Goal: Transaction & Acquisition: Purchase product/service

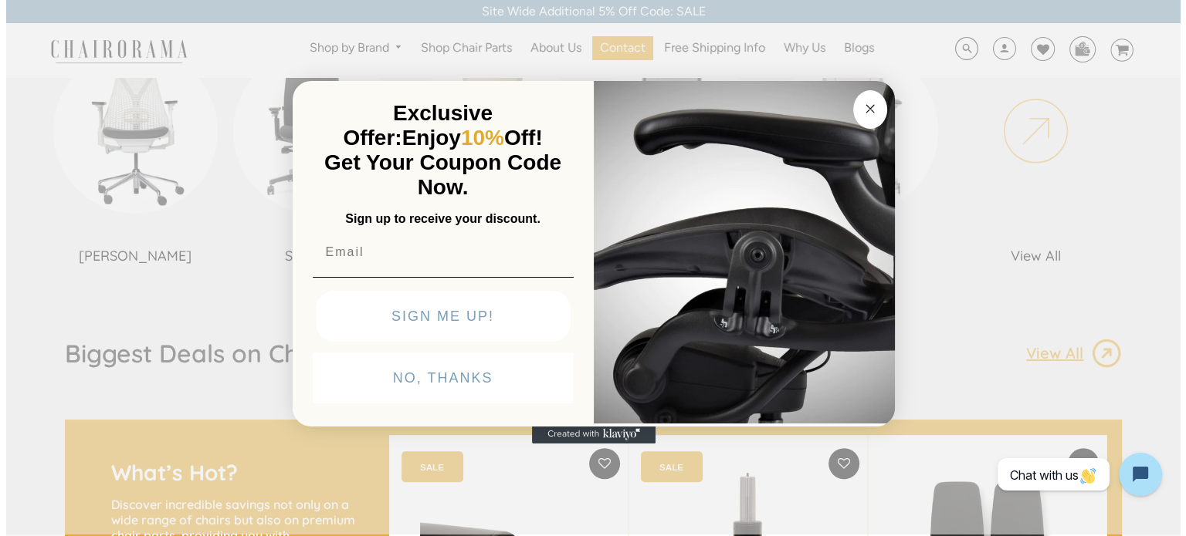
scroll to position [1004, 0]
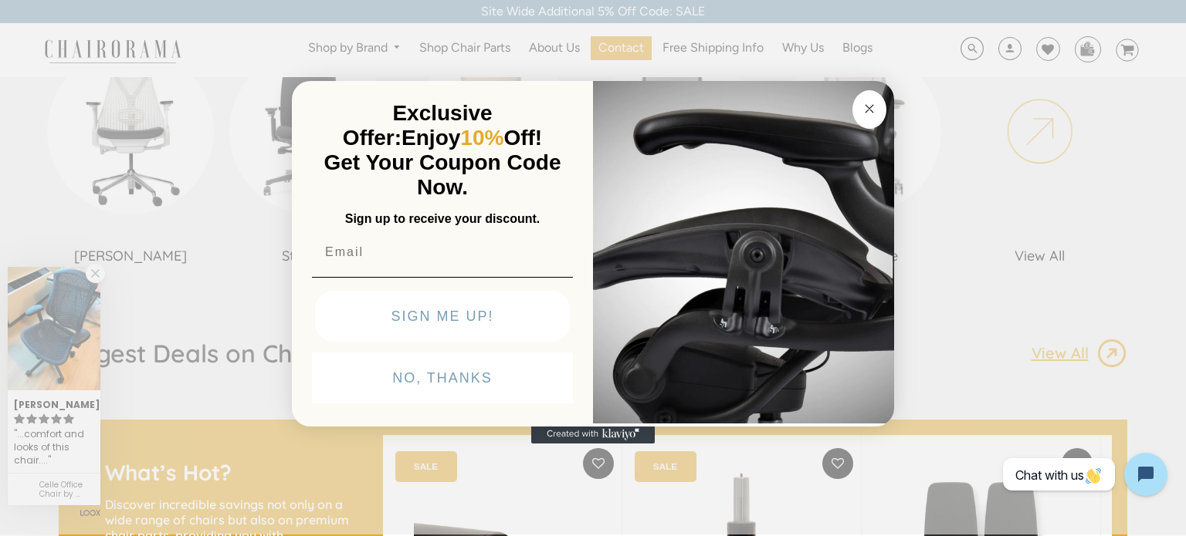
click at [864, 106] on circle "Close dialog" at bounding box center [870, 109] width 18 height 18
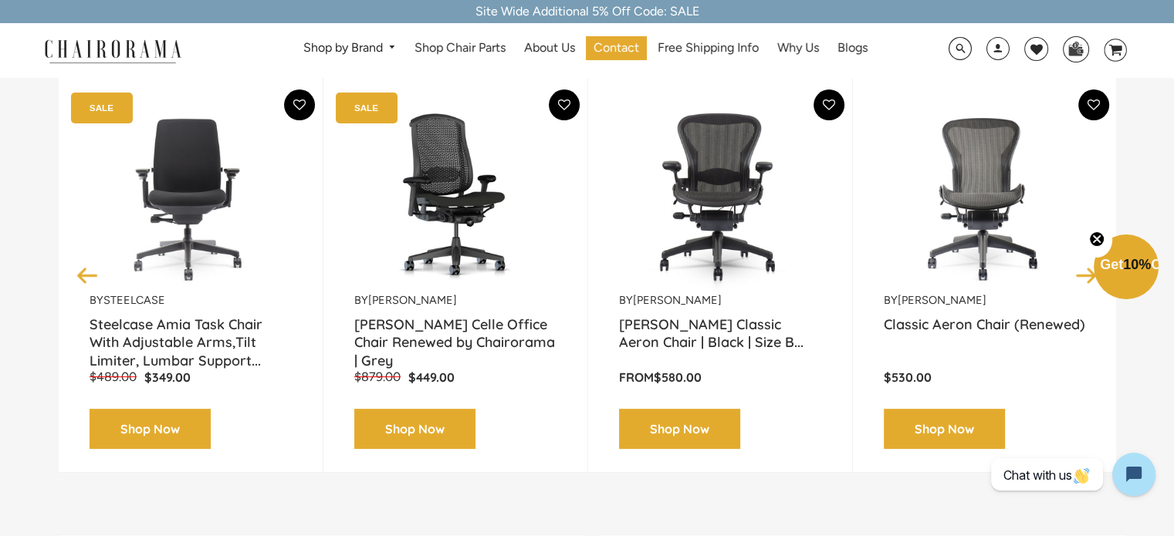
scroll to position [0, 0]
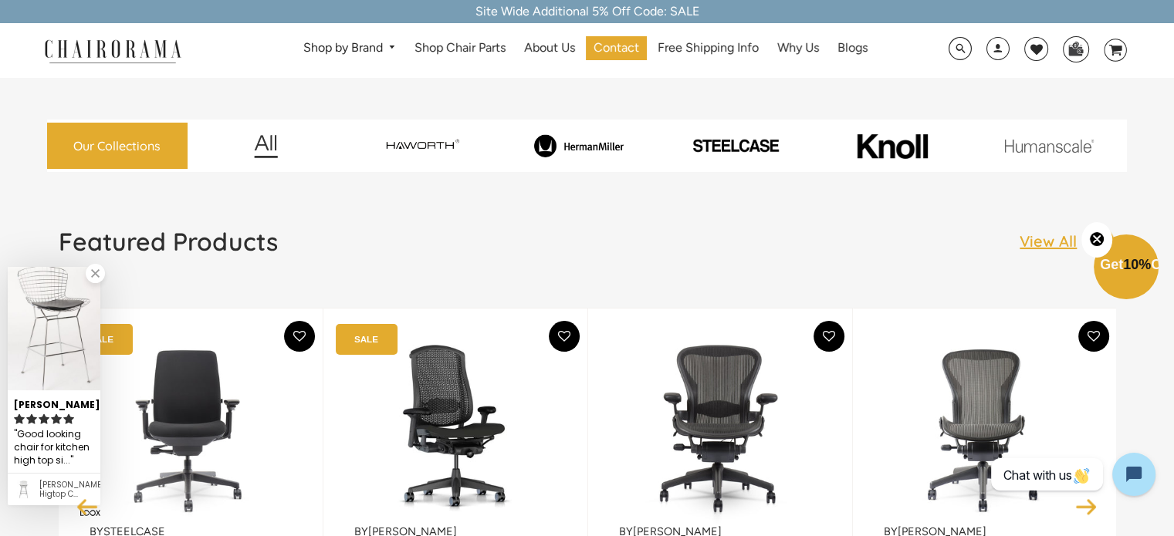
click at [609, 147] on img at bounding box center [578, 145] width 151 height 23
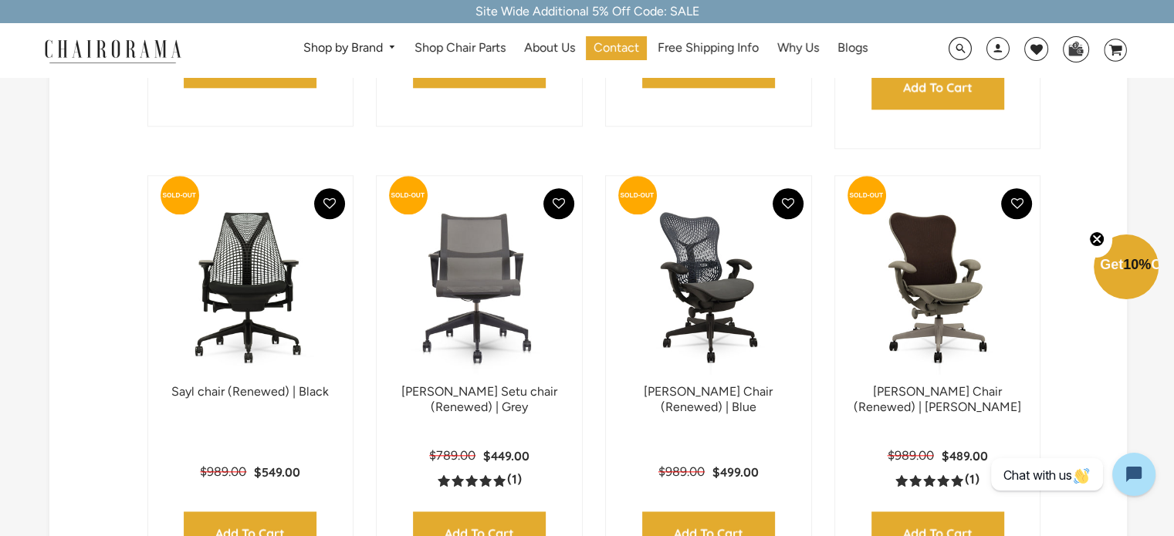
scroll to position [1621, 0]
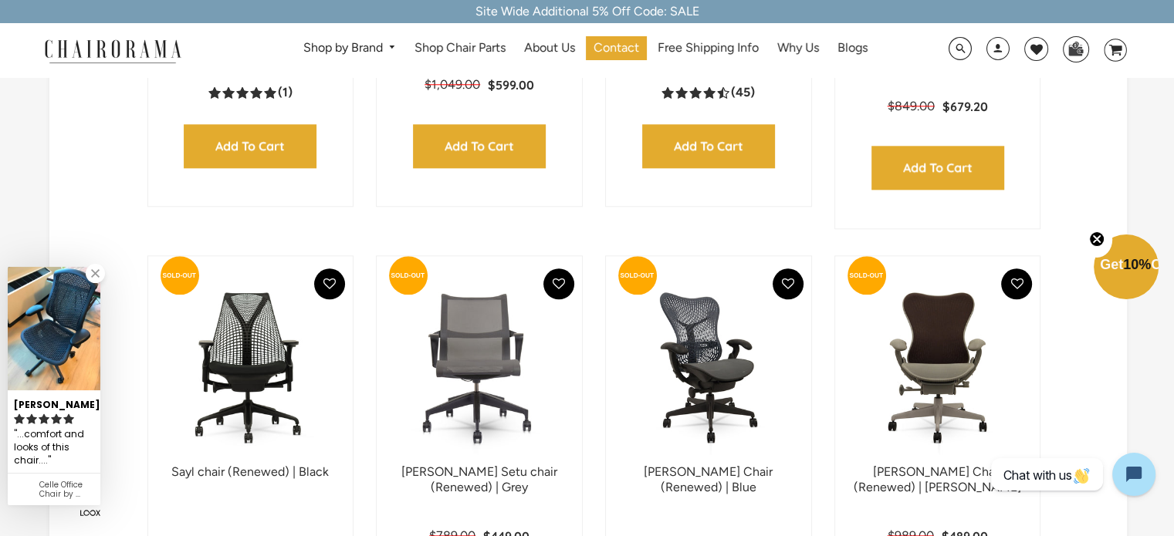
click at [949, 366] on img at bounding box center [938, 368] width 174 height 193
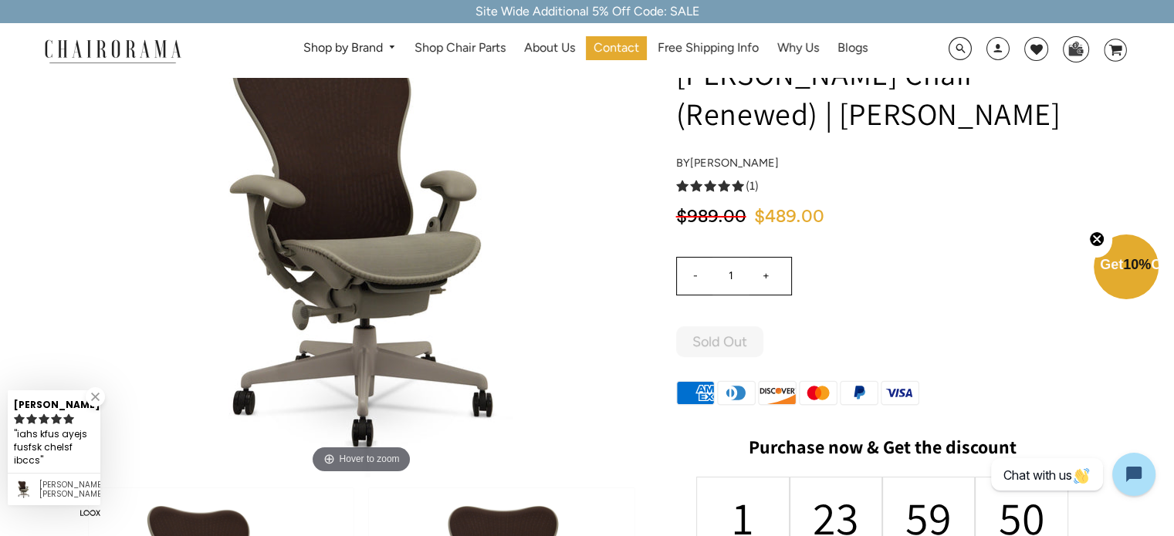
scroll to position [77, 0]
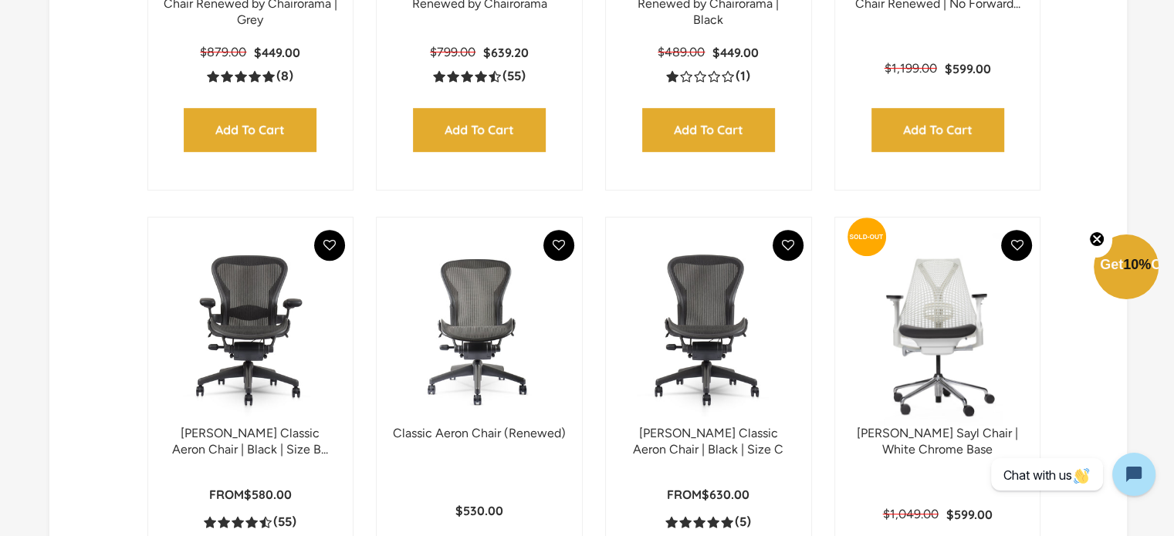
scroll to position [772, 0]
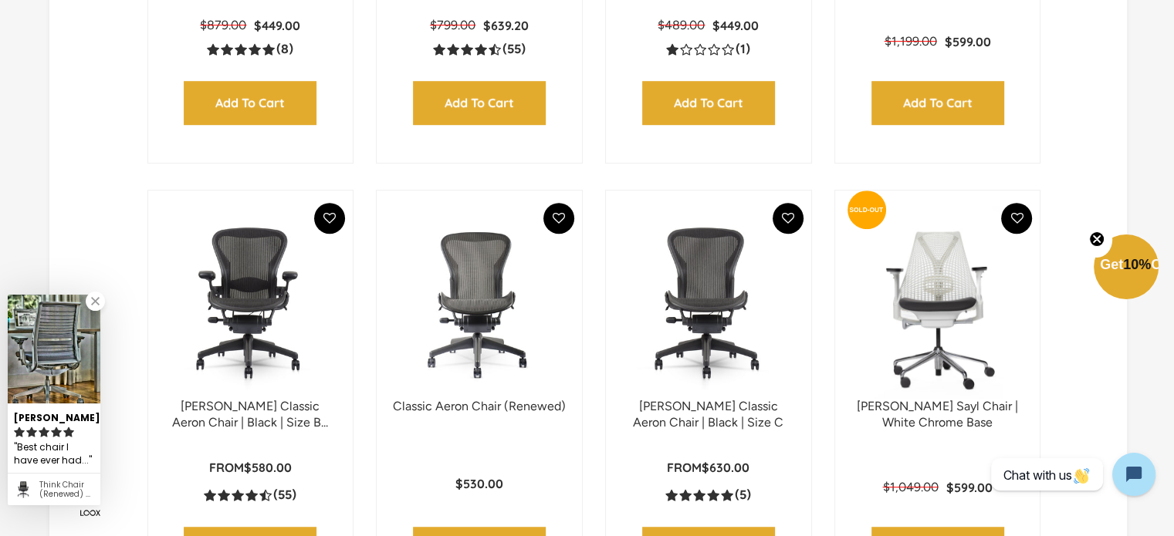
click at [230, 299] on img at bounding box center [251, 302] width 174 height 193
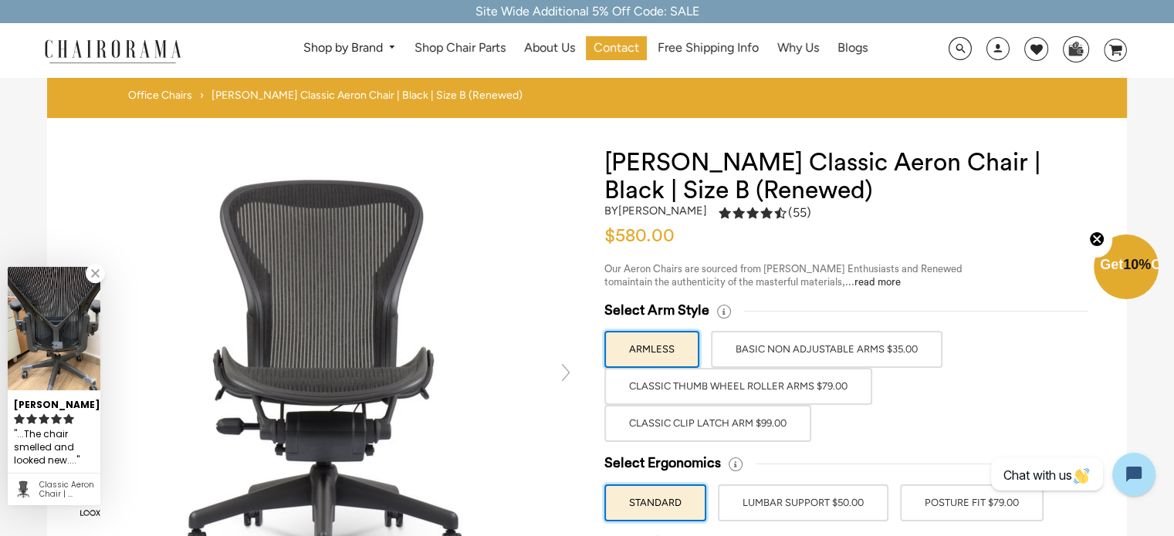
click at [739, 418] on label "Classic Clip Latch Arm $99.00" at bounding box center [707, 423] width 207 height 37
click at [0, 0] on input "Classic Clip Latch Arm $99.00" at bounding box center [0, 0] width 0 height 0
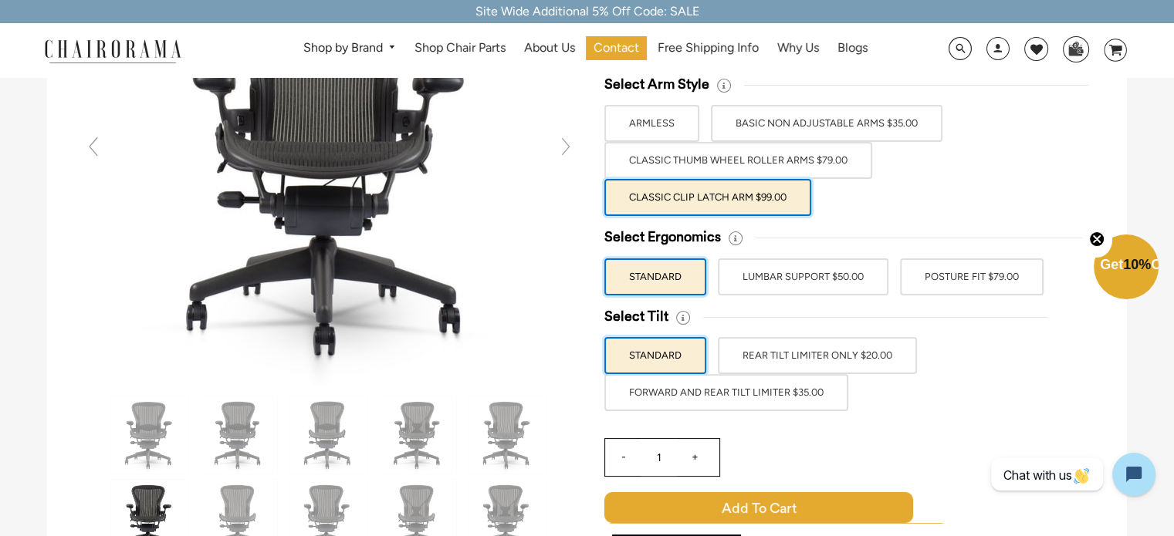
scroll to position [232, 0]
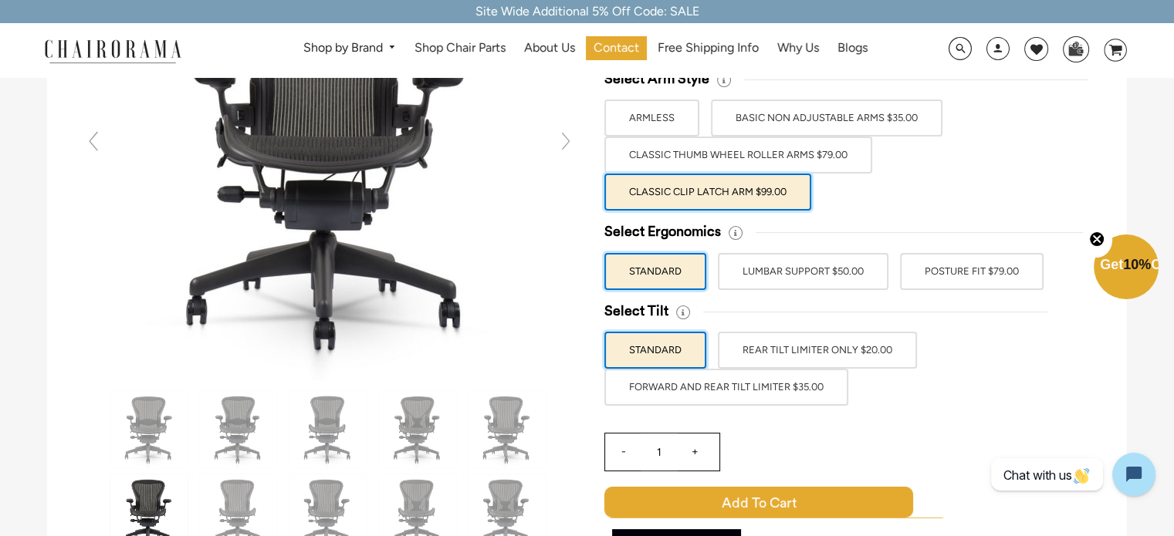
click at [983, 263] on label "POSTURE FIT $79.00" at bounding box center [972, 271] width 144 height 37
click at [0, 0] on input "POSTURE FIT $79.00" at bounding box center [0, 0] width 0 height 0
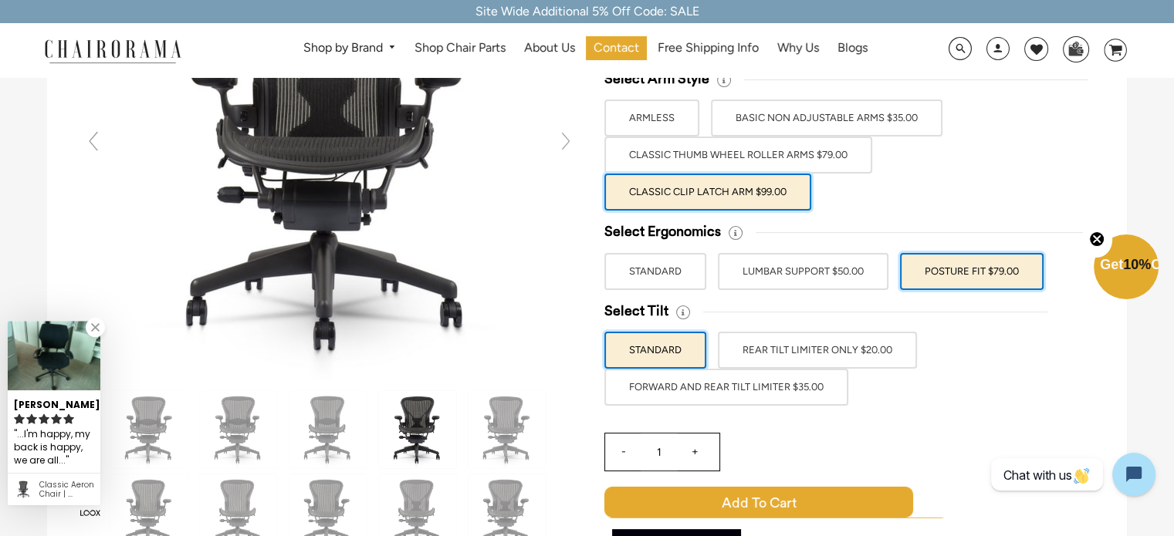
click at [775, 391] on label "FORWARD AND REAR TILT LIMITER $35.00" at bounding box center [726, 387] width 244 height 37
click at [0, 0] on input "FORWARD AND REAR TILT LIMITER $35.00" at bounding box center [0, 0] width 0 height 0
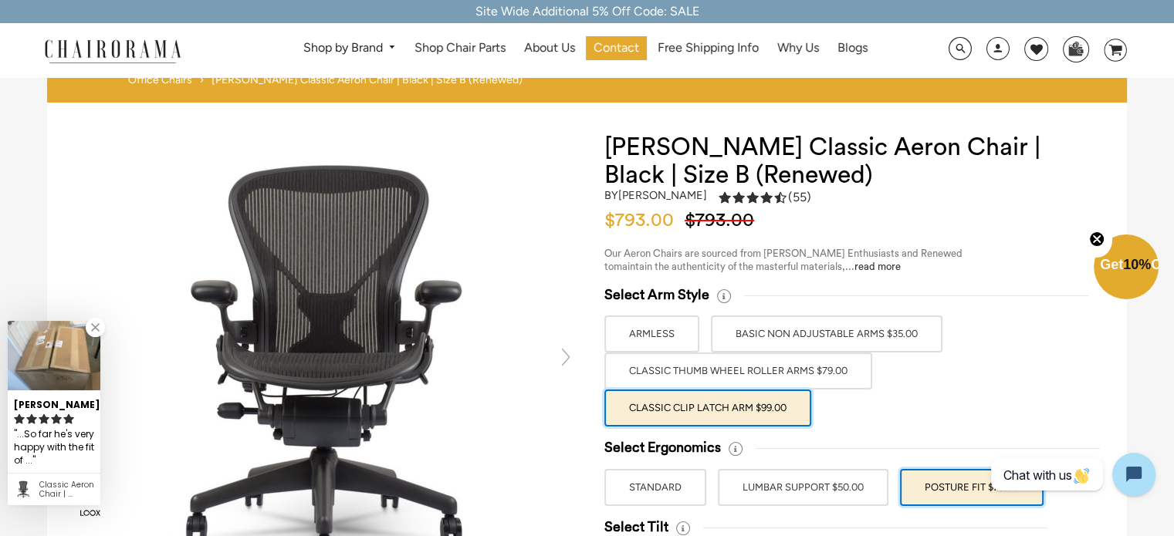
scroll to position [0, 0]
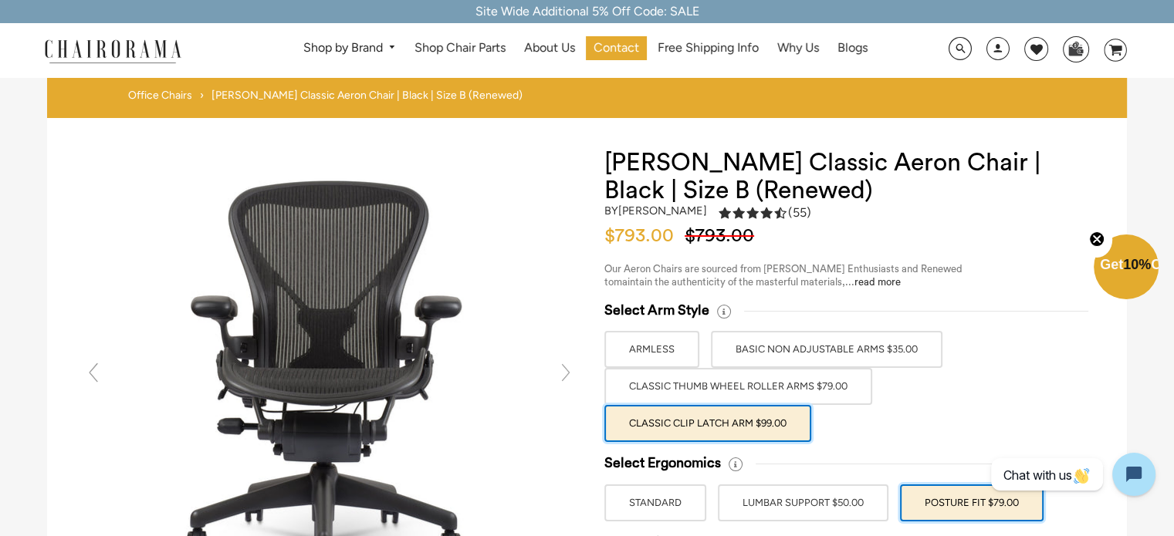
click at [563, 370] on link at bounding box center [565, 372] width 31 height 31
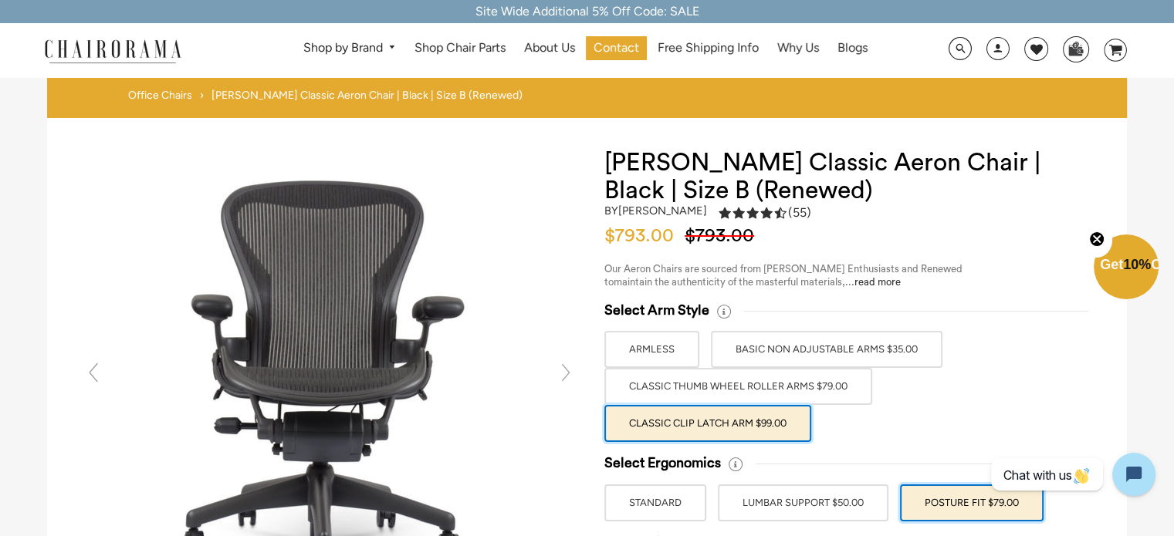
click at [562, 370] on link at bounding box center [565, 372] width 31 height 31
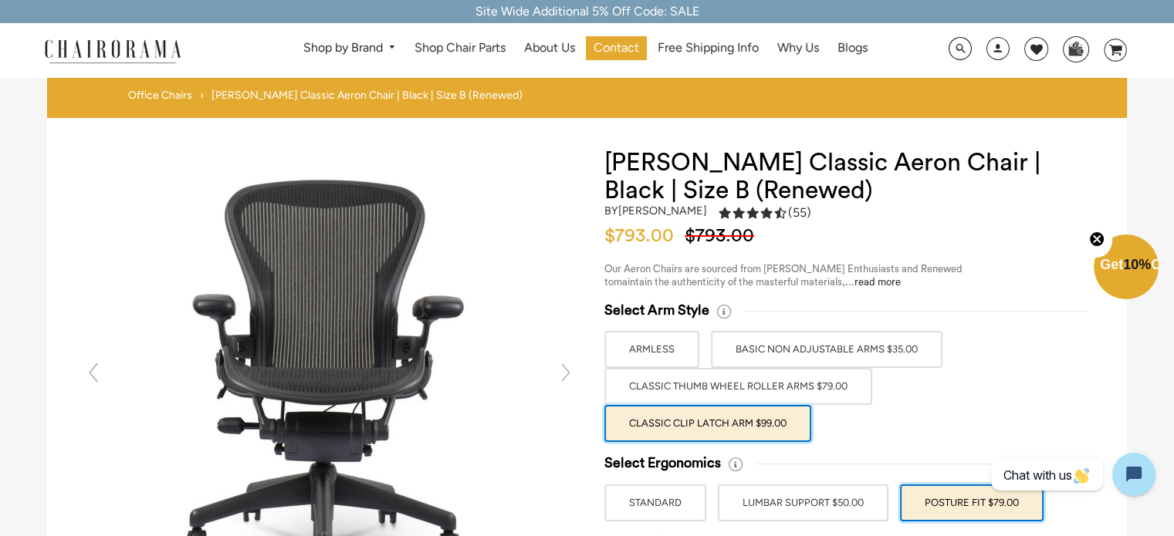
click at [562, 370] on link at bounding box center [565, 372] width 31 height 31
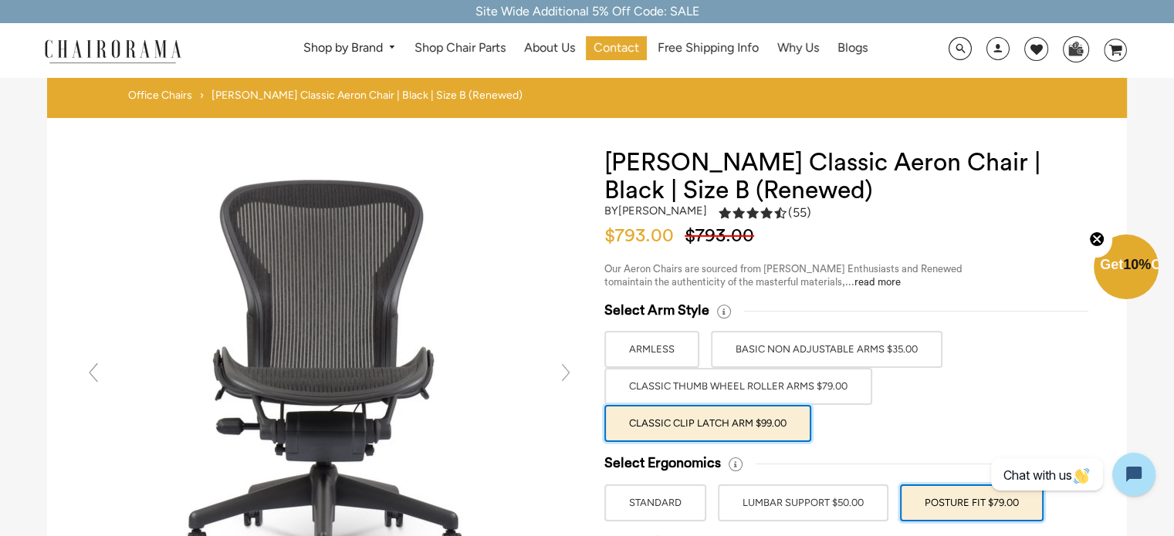
click at [562, 370] on link at bounding box center [565, 372] width 31 height 31
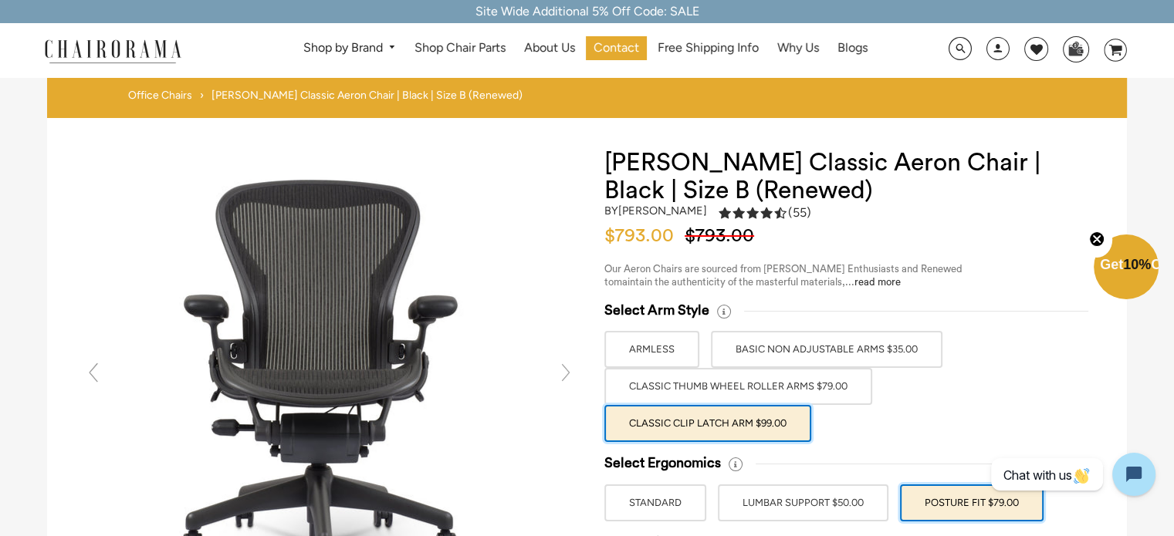
click at [562, 370] on link at bounding box center [565, 372] width 31 height 31
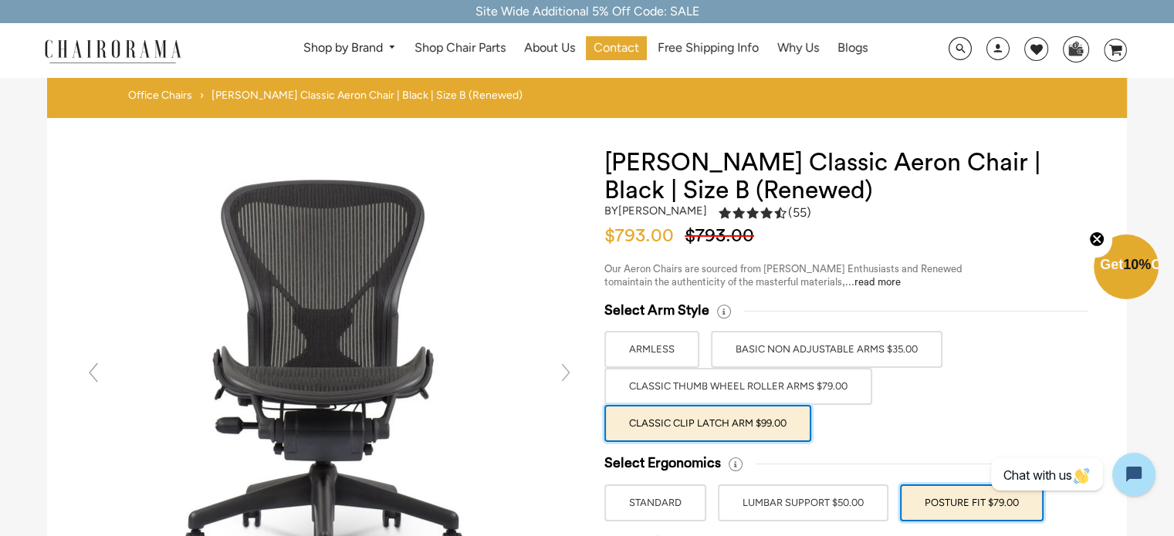
click at [562, 370] on link at bounding box center [565, 372] width 31 height 31
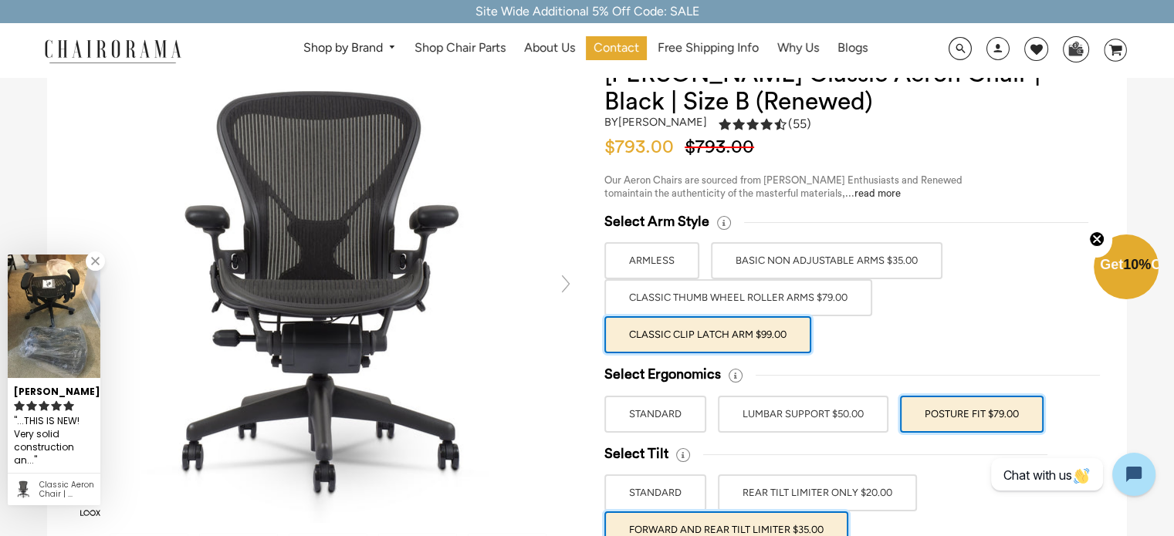
scroll to position [154, 0]
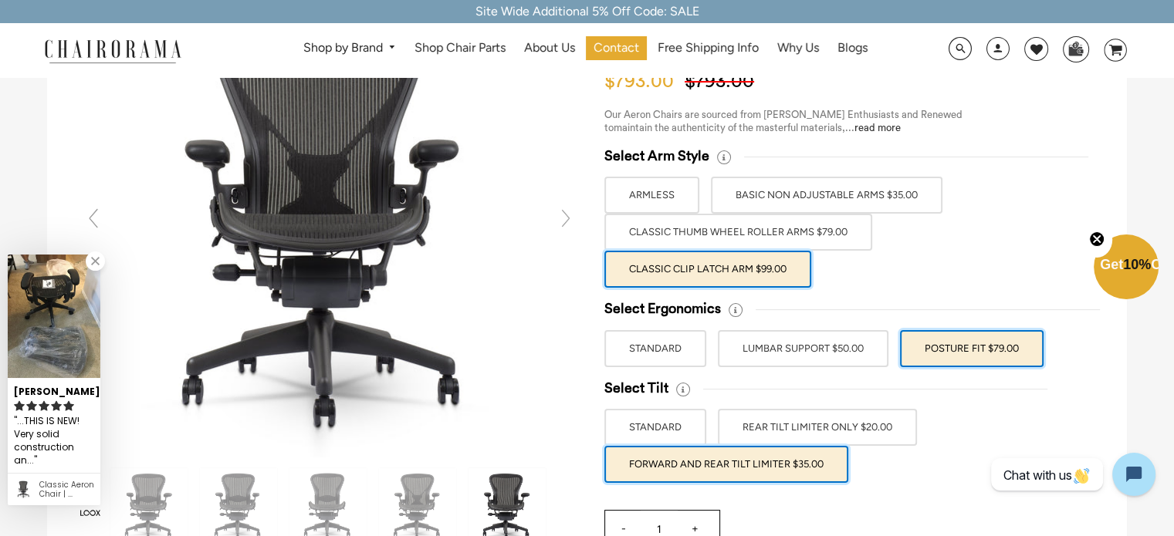
click at [510, 485] on img at bounding box center [506, 506] width 77 height 77
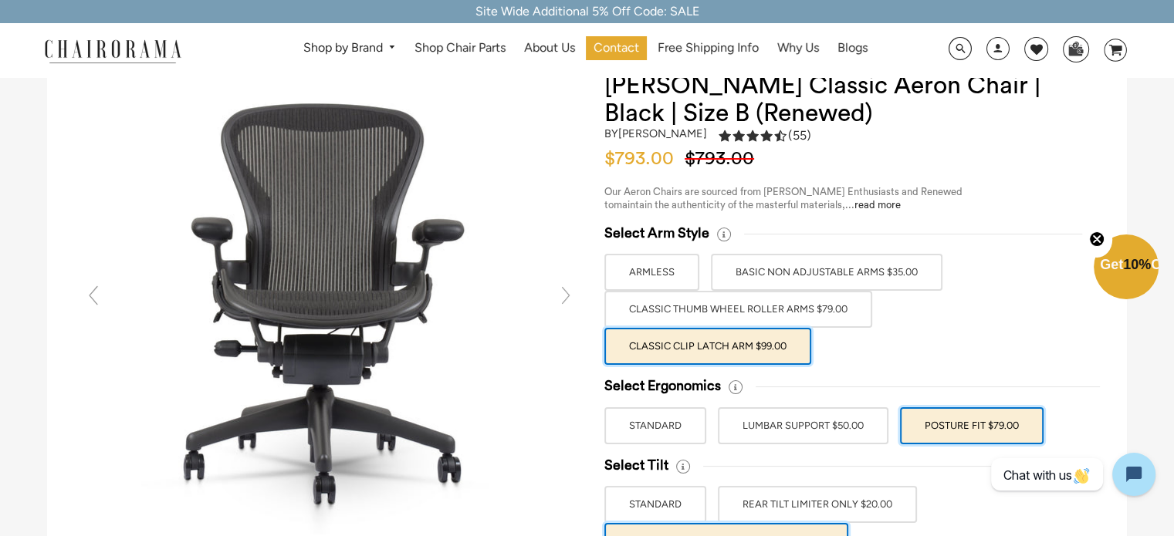
scroll to position [0, 0]
